Goal: Task Accomplishment & Management: Manage account settings

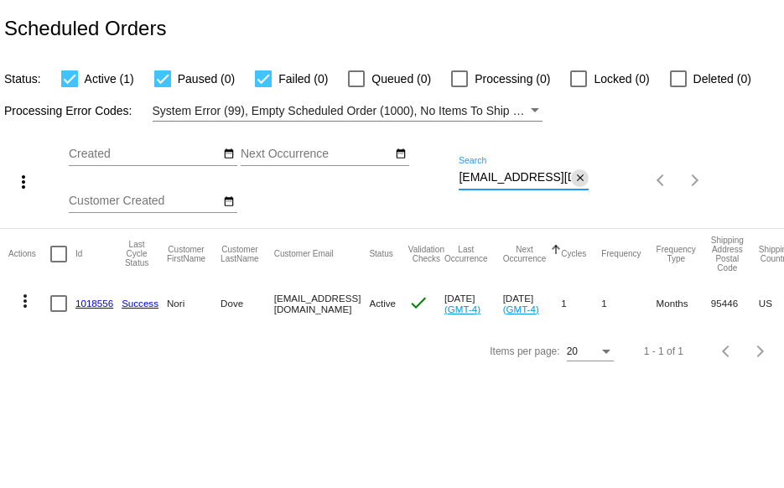
scroll to position [0, 14]
drag, startPoint x: 460, startPoint y: 176, endPoint x: 577, endPoint y: 180, distance: 117.5
click at [577, 180] on div "heartdove@hotmail.com Search close" at bounding box center [524, 173] width 130 height 33
paste input "Marie.anastasi@g"
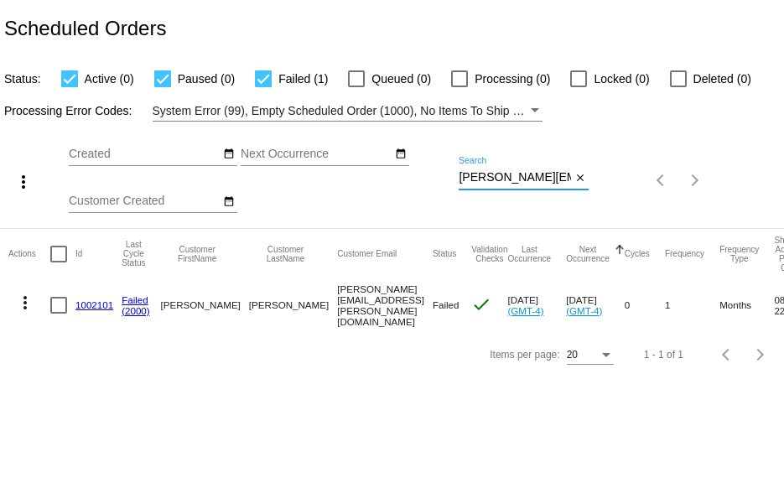
scroll to position [0, 29]
drag, startPoint x: 460, startPoint y: 180, endPoint x: 620, endPoint y: 202, distance: 161.7
click at [601, 190] on div "more_vert Sep Jan Feb Mar [DATE]" at bounding box center [392, 175] width 784 height 107
paste input "courtney@potomacpizza"
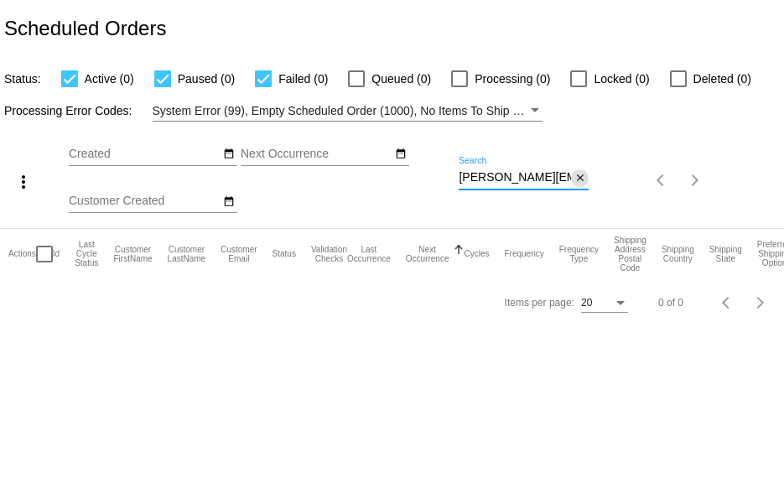
scroll to position [0, 42]
drag, startPoint x: 459, startPoint y: 181, endPoint x: 587, endPoint y: 180, distance: 128.3
click at [587, 180] on div "courtney@potomacpizza.com Search close" at bounding box center [524, 173] width 130 height 33
paste input "gracebarresirb@gmail"
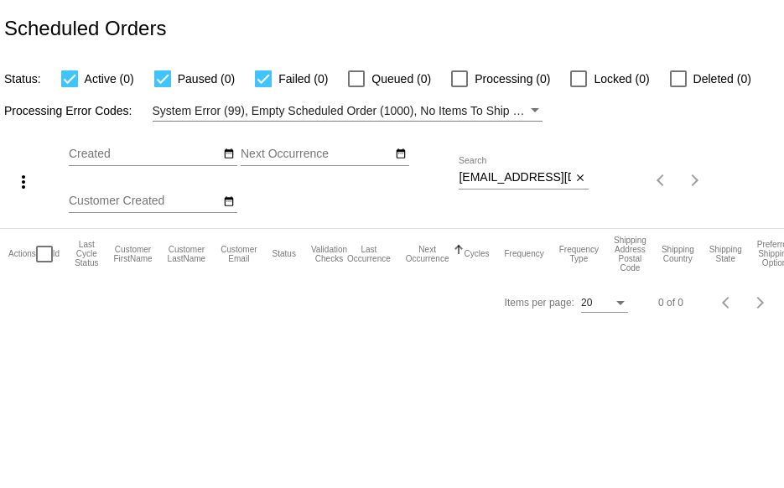
click at [649, 112] on div "Processing Error Codes: System Error (99), Empty Scheduled Order (1000), No Ite…" at bounding box center [392, 105] width 784 height 33
drag, startPoint x: 459, startPoint y: 176, endPoint x: 589, endPoint y: 190, distance: 130.7
click at [596, 190] on div "more_vert Sep Jan Feb Mar [DATE]" at bounding box center [392, 175] width 784 height 107
paste input "Marie.anastasi"
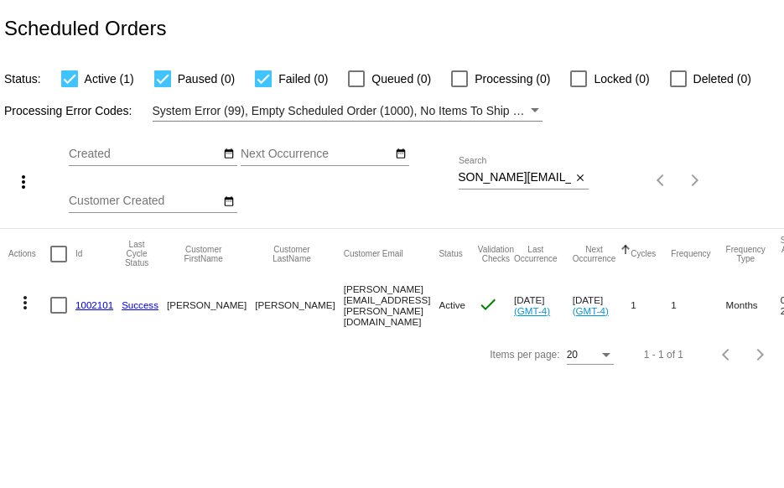
scroll to position [0, 0]
drag, startPoint x: 459, startPoint y: 175, endPoint x: 604, endPoint y: 220, distance: 151.8
click at [604, 220] on div "more_vert Sep Jan Feb Mar [DATE]" at bounding box center [392, 175] width 784 height 107
paste input "aerobicginny"
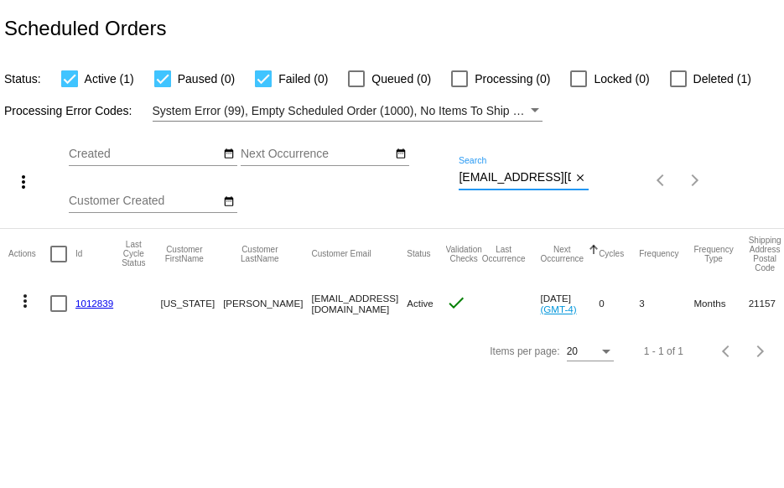
scroll to position [0, 19]
drag, startPoint x: 460, startPoint y: 177, endPoint x: 623, endPoint y: 174, distance: 163.6
click at [623, 174] on div "more_vert Sep Jan Feb Mar [DATE]" at bounding box center [392, 175] width 784 height 107
paste input "laurasartist"
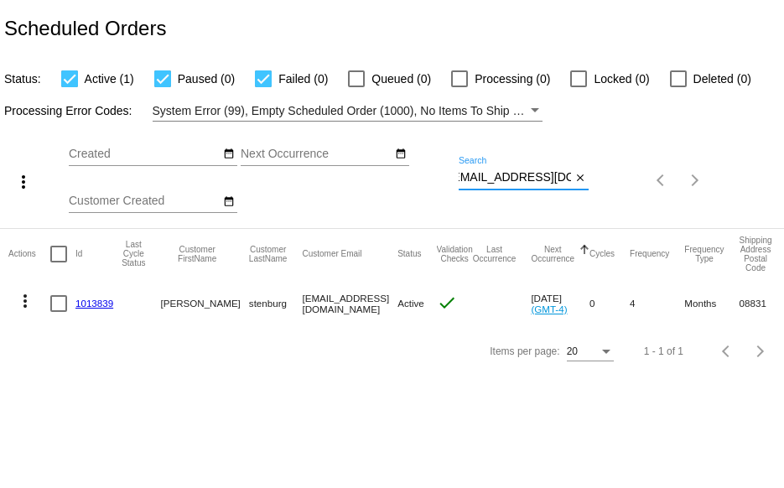
click at [22, 301] on mat-icon "more_vert" at bounding box center [25, 301] width 20 height 20
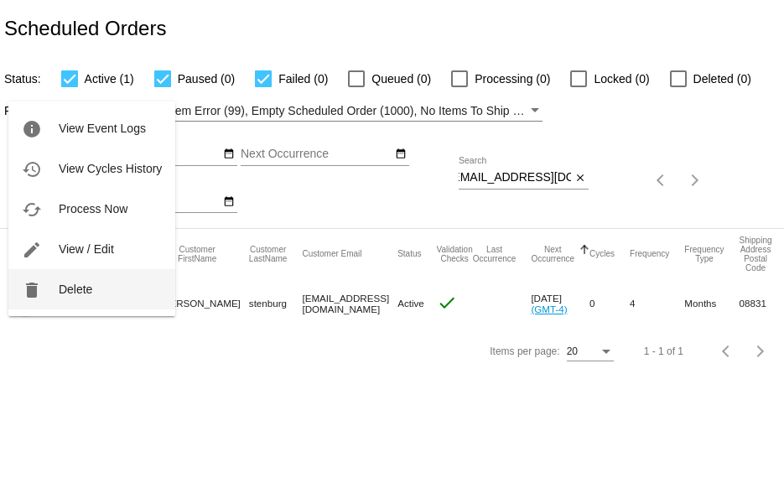
scroll to position [0, 0]
click at [57, 297] on button "delete Delete" at bounding box center [91, 289] width 167 height 40
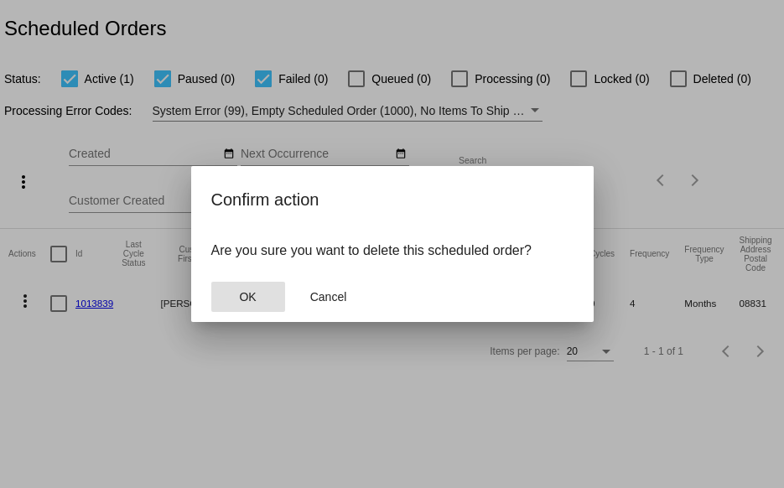
click at [235, 292] on button "OK" at bounding box center [248, 297] width 74 height 30
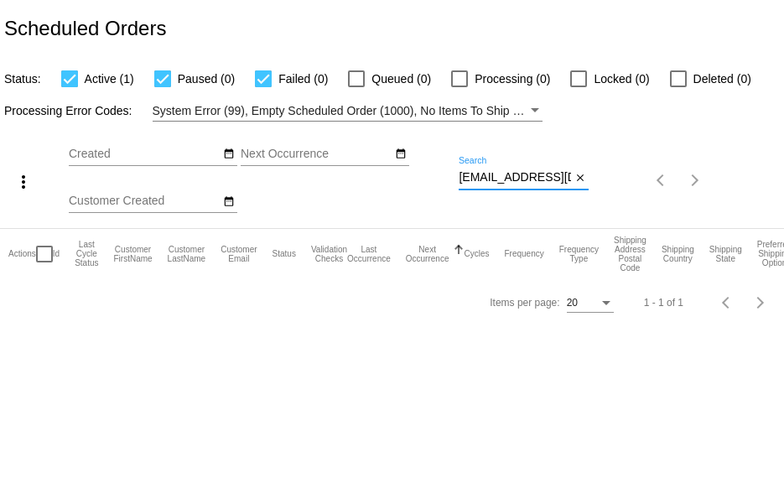
scroll to position [0, 10]
drag, startPoint x: 459, startPoint y: 177, endPoint x: 627, endPoint y: 161, distance: 169.3
click at [627, 161] on div "more_vert Sep Jan Feb Mar [DATE]" at bounding box center [392, 175] width 784 height 107
paste input "taylor@arminvestigations.org"
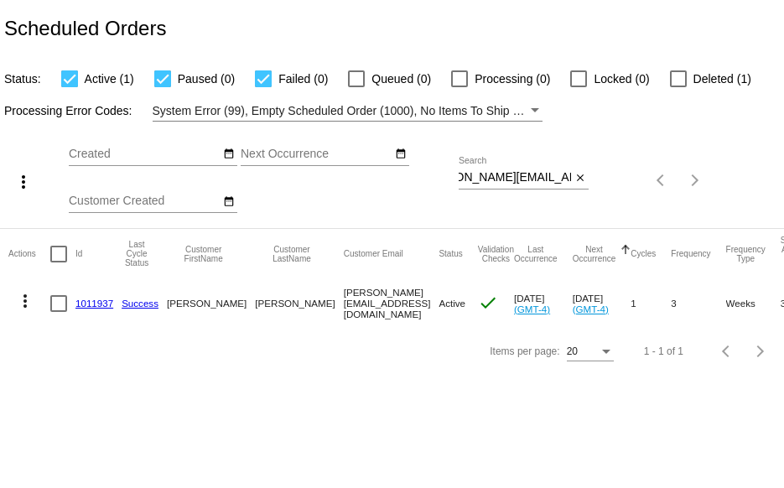
scroll to position [0, 0]
drag, startPoint x: 457, startPoint y: 177, endPoint x: 498, endPoint y: 174, distance: 41.2
click at [498, 174] on div "more_vert Sep Jan Feb Mar [DATE]" at bounding box center [392, 175] width 784 height 107
click at [460, 176] on input "taylor@arminvestigations.org" at bounding box center [515, 177] width 112 height 13
click at [457, 176] on div "Sep Jan Feb Mar Apr Su Mo" at bounding box center [264, 180] width 390 height 95
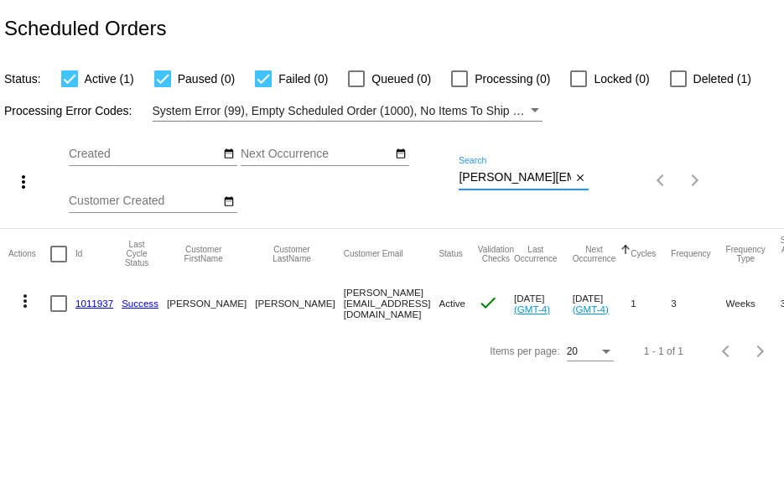
scroll to position [0, 39]
click at [687, 194] on div "more_vert Sep Jan Feb Mar [DATE]" at bounding box center [392, 175] width 784 height 107
paste input "[EMAIL_ADDRESS][DOMAIN_NAME]"
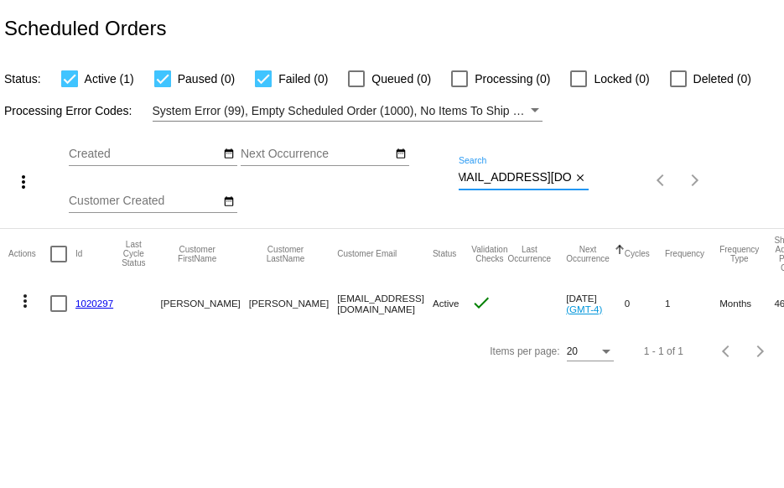
type input "[EMAIL_ADDRESS][DOMAIN_NAME]"
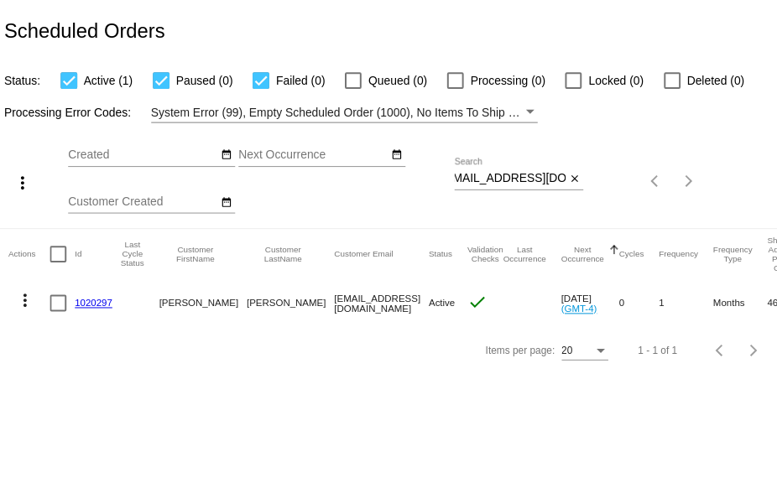
scroll to position [0, 0]
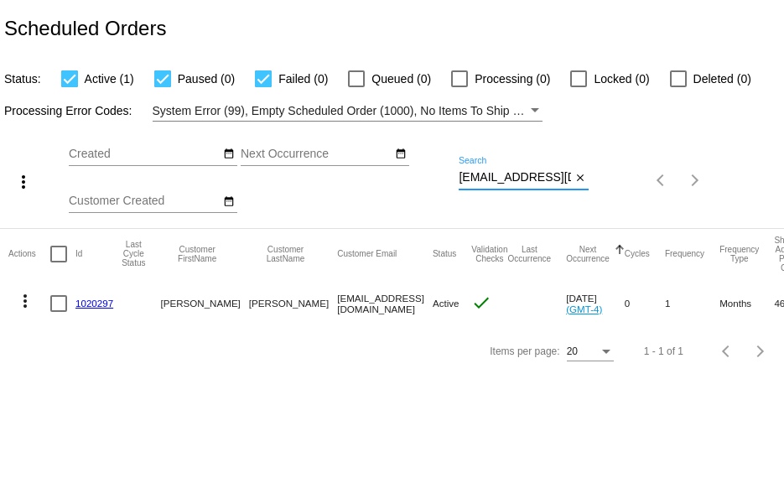
scroll to position [0, 13]
drag, startPoint x: 459, startPoint y: 176, endPoint x: 598, endPoint y: 188, distance: 139.7
click at [598, 188] on div "more_vert Sep Jan Feb Mar [DATE]" at bounding box center [392, 175] width 784 height 107
click at [91, 299] on link "1020297" at bounding box center [94, 303] width 38 height 11
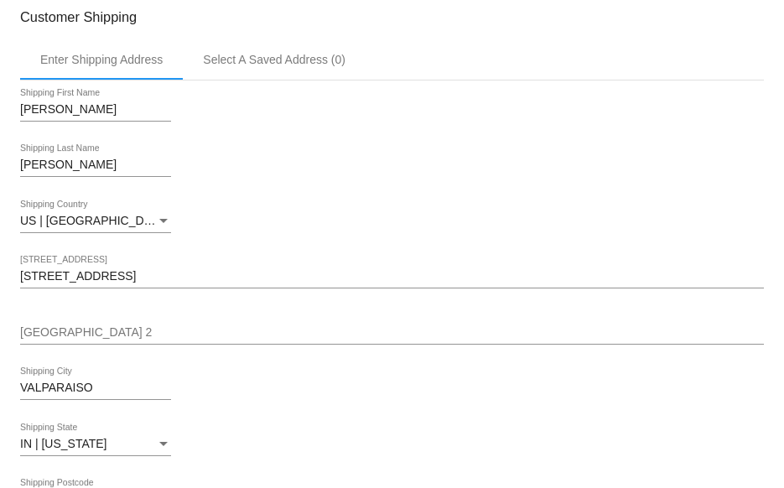
scroll to position [335, 0]
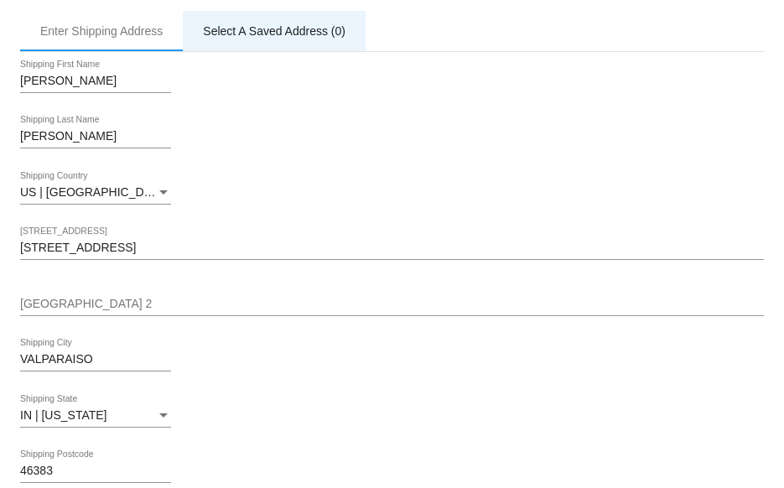
click at [241, 32] on div "Select A Saved Address (0)" at bounding box center [274, 30] width 143 height 13
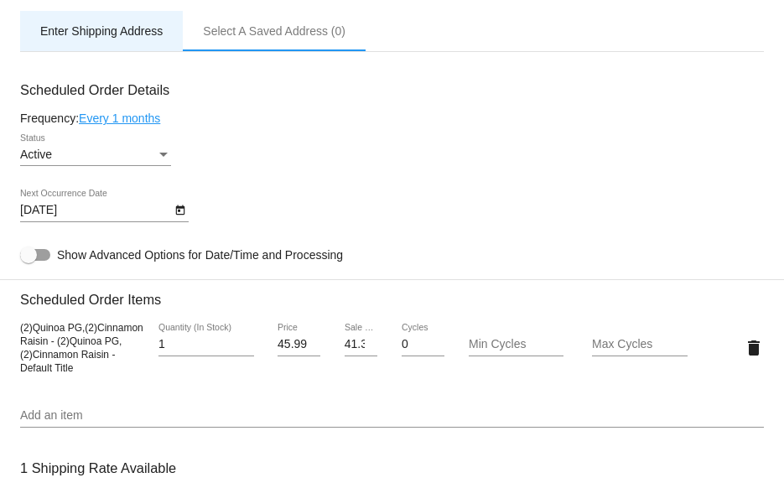
click at [124, 22] on div "Enter Shipping Address" at bounding box center [101, 31] width 163 height 40
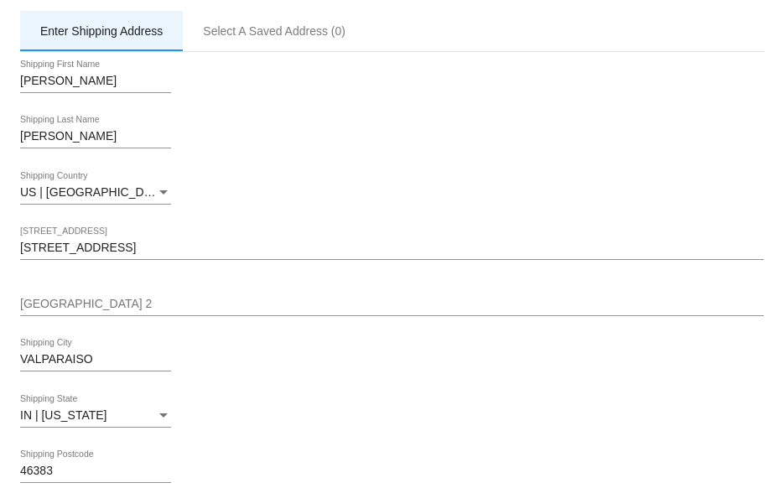
scroll to position [419, 0]
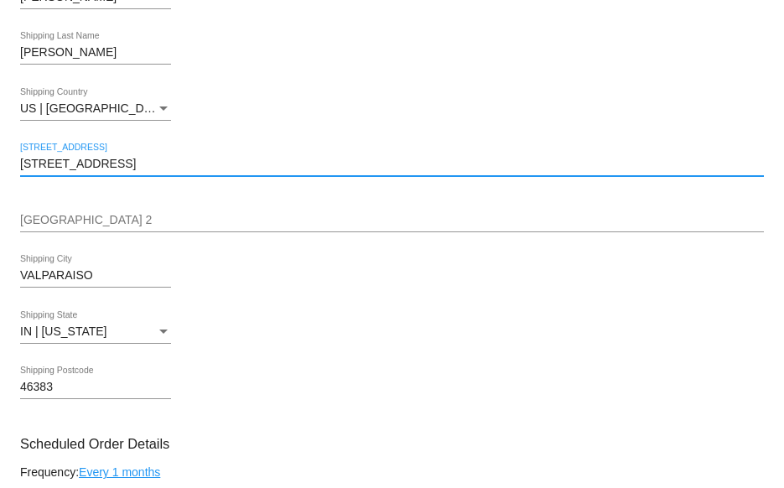
drag, startPoint x: 96, startPoint y: 164, endPoint x: -7, endPoint y: 158, distance: 103.3
click at [0, 158] on html "arrow_back Scheduled Order #1020297 Active more_vert Validation Checks check Pa…" at bounding box center [392, 244] width 784 height 488
paste input "[STREET_ADDRESS]"
drag, startPoint x: 143, startPoint y: 164, endPoint x: 257, endPoint y: 164, distance: 114.1
click at [257, 164] on input "[STREET_ADDRESS]" at bounding box center [392, 164] width 744 height 13
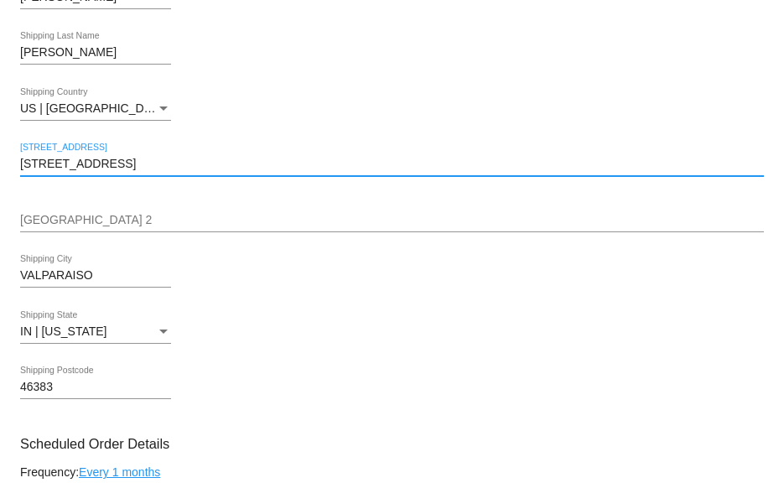
type input "[STREET_ADDRESS]"
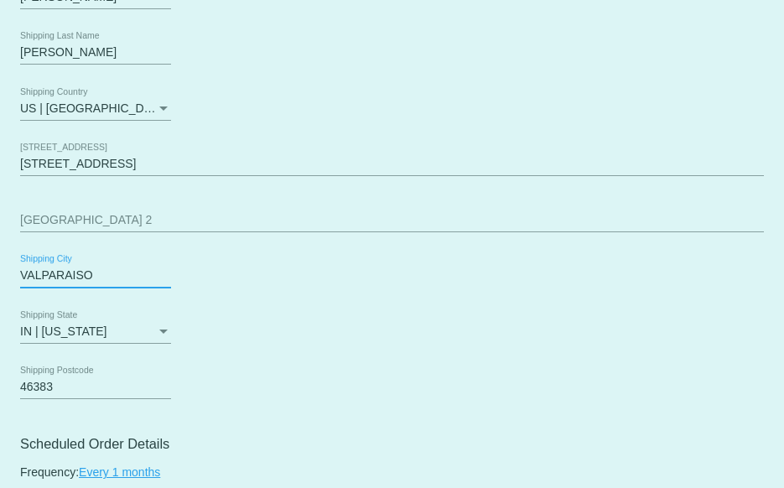
drag, startPoint x: 94, startPoint y: 281, endPoint x: -34, endPoint y: 271, distance: 128.7
click at [0, 271] on html "arrow_back Scheduled Order #1020297 Active more_vert Validation Checks check Pa…" at bounding box center [392, 244] width 784 height 488
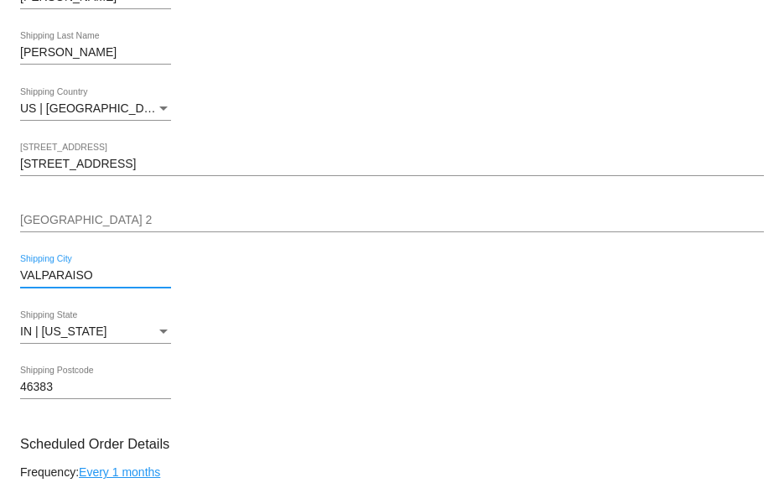
paste input "alparaiso IN 46385"
click at [129, 278] on input "Valparaiso IN 46385" at bounding box center [95, 275] width 151 height 13
drag, startPoint x: 127, startPoint y: 278, endPoint x: 93, endPoint y: 271, distance: 34.2
click at [93, 271] on input "Valparaiso IN 46385" at bounding box center [95, 275] width 151 height 13
drag, startPoint x: 97, startPoint y: 271, endPoint x: 133, endPoint y: 284, distance: 37.7
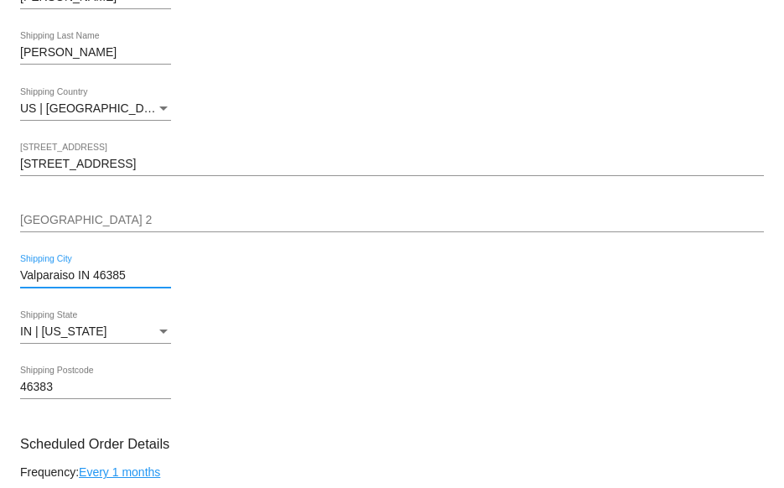
click at [133, 283] on input "Valparaiso IN 46385" at bounding box center [95, 275] width 151 height 13
click at [112, 278] on input "Valparaiso IN 46385" at bounding box center [95, 275] width 151 height 13
type input "Valparaiso"
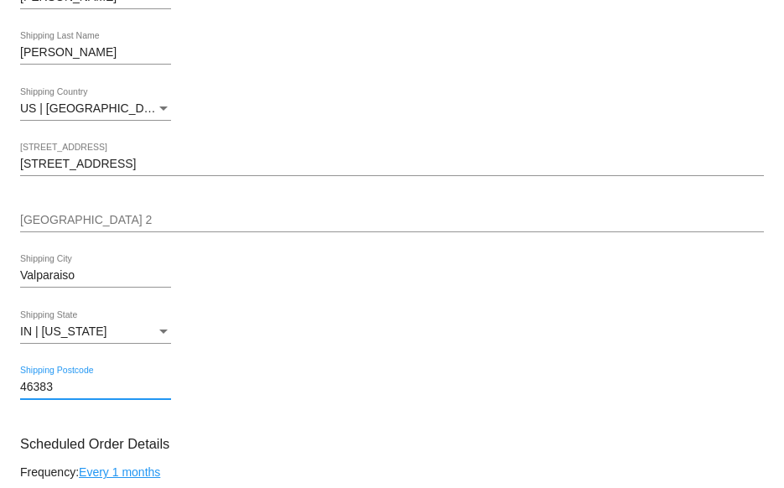
drag, startPoint x: 70, startPoint y: 390, endPoint x: -20, endPoint y: 386, distance: 89.8
click at [0, 386] on html "arrow_back Scheduled Order #1020297 Active more_vert Validation Checks check Pa…" at bounding box center [392, 244] width 784 height 488
paste input "5"
type input "46385"
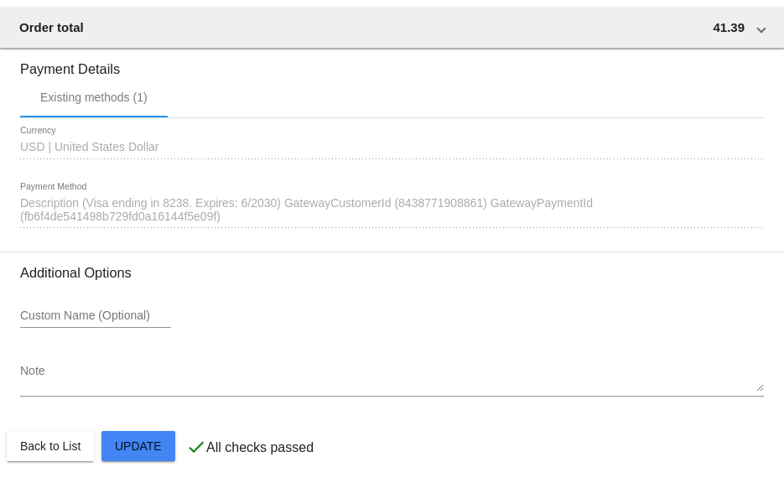
scroll to position [1469, 0]
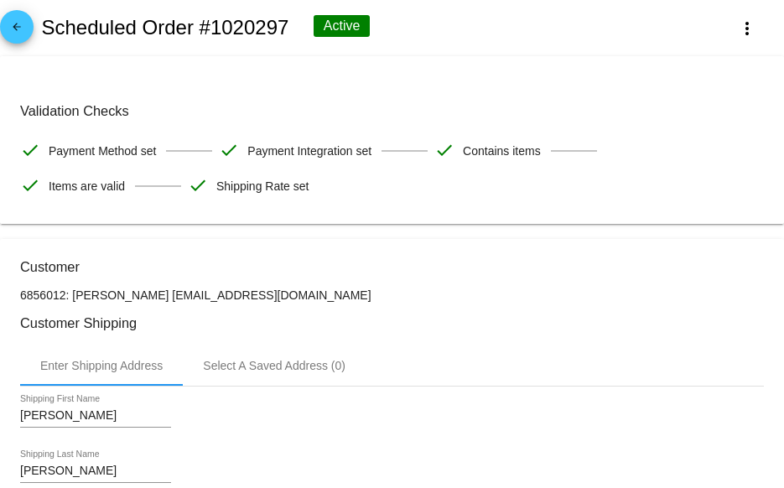
scroll to position [0, 0]
click at [18, 32] on mat-icon "arrow_back" at bounding box center [17, 32] width 20 height 20
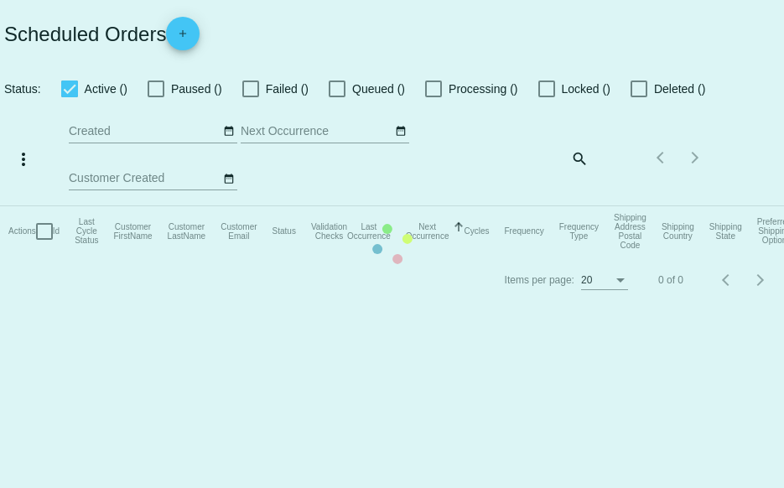
checkbox input "true"
